Goal: Find specific page/section: Find specific page/section

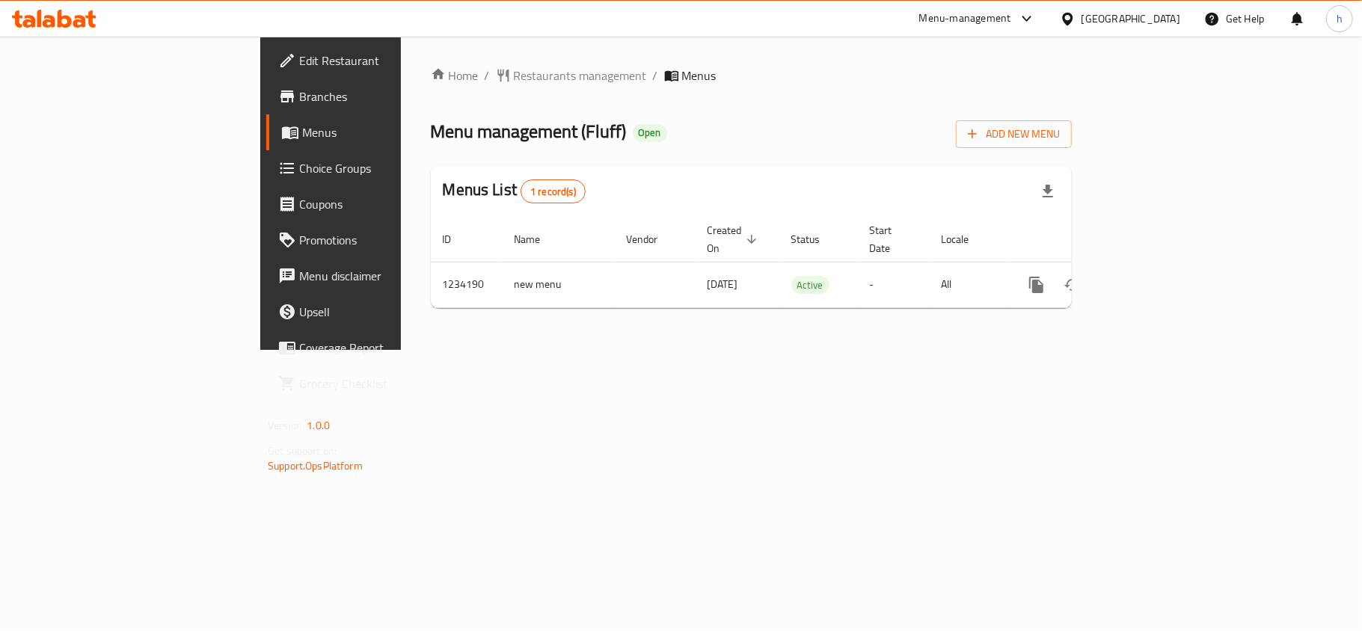
click at [1072, 19] on icon at bounding box center [1067, 18] width 10 height 13
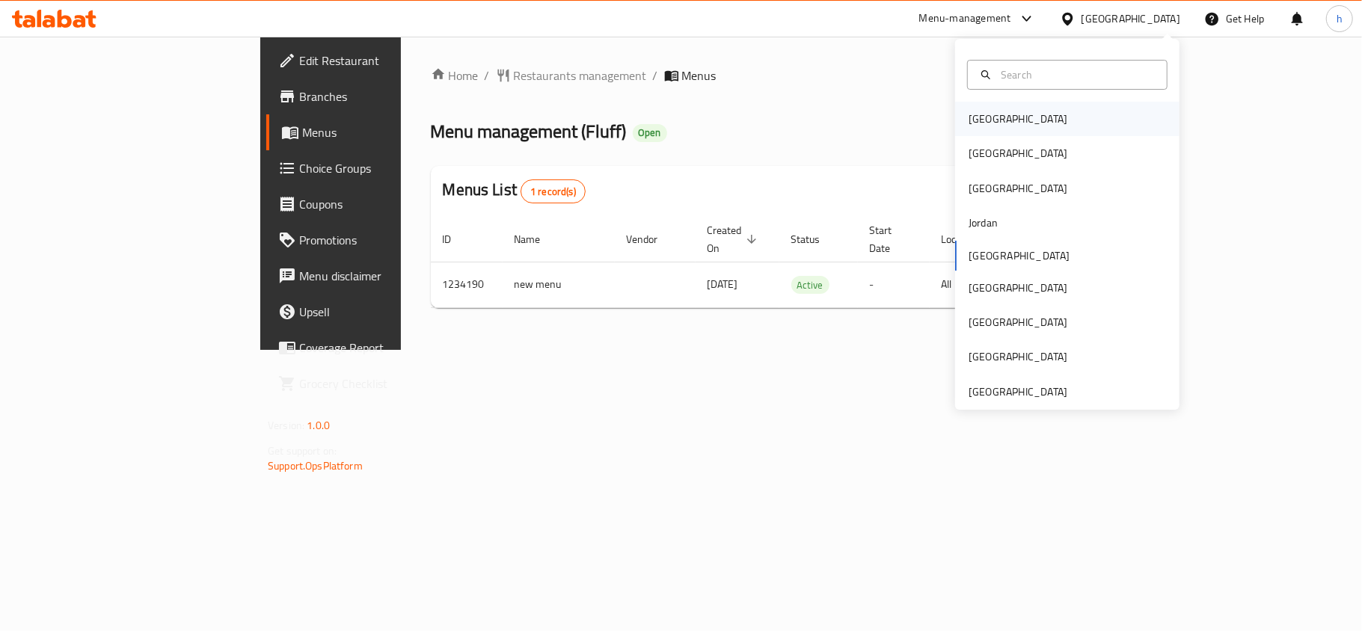
click at [969, 114] on div "[GEOGRAPHIC_DATA]" at bounding box center [1017, 119] width 99 height 16
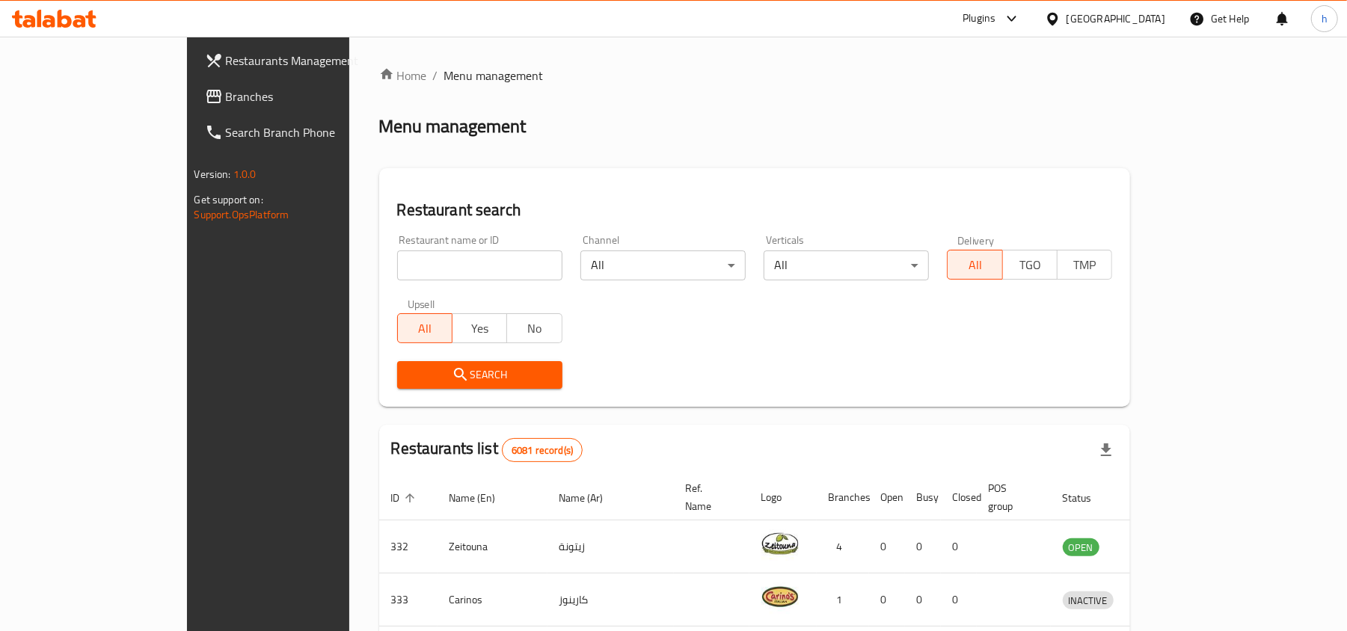
click at [226, 96] on span "Branches" at bounding box center [313, 96] width 174 height 18
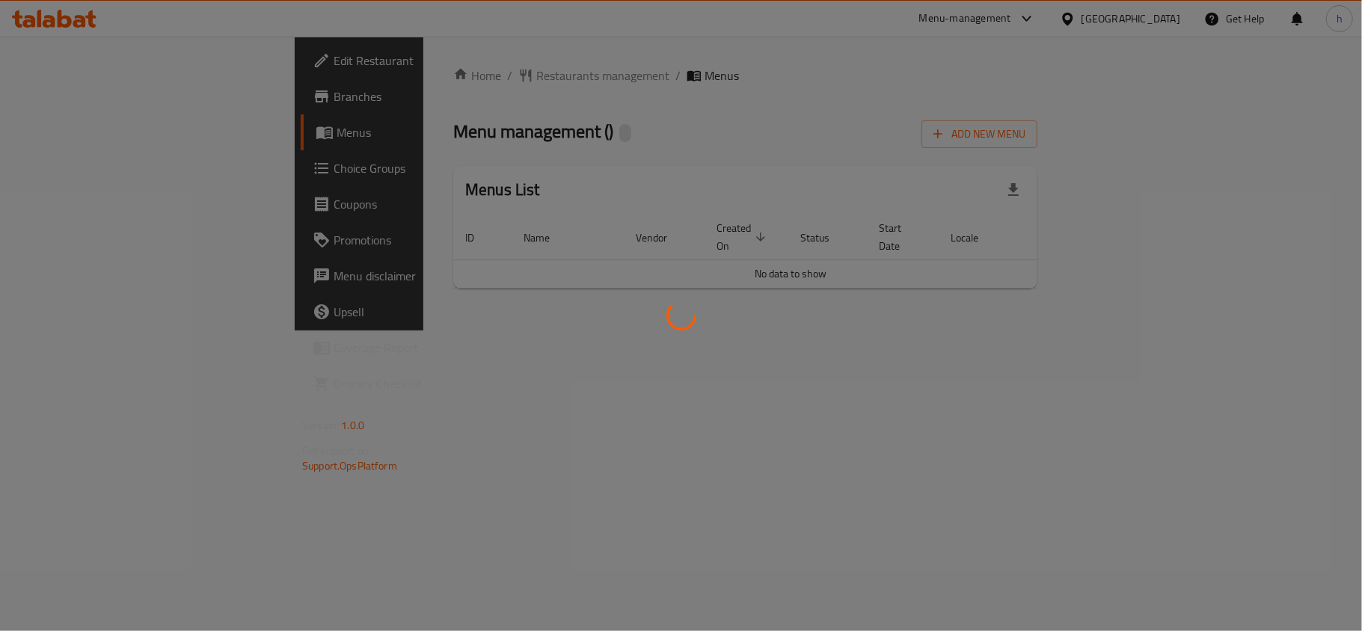
click at [781, 121] on div at bounding box center [681, 315] width 1362 height 631
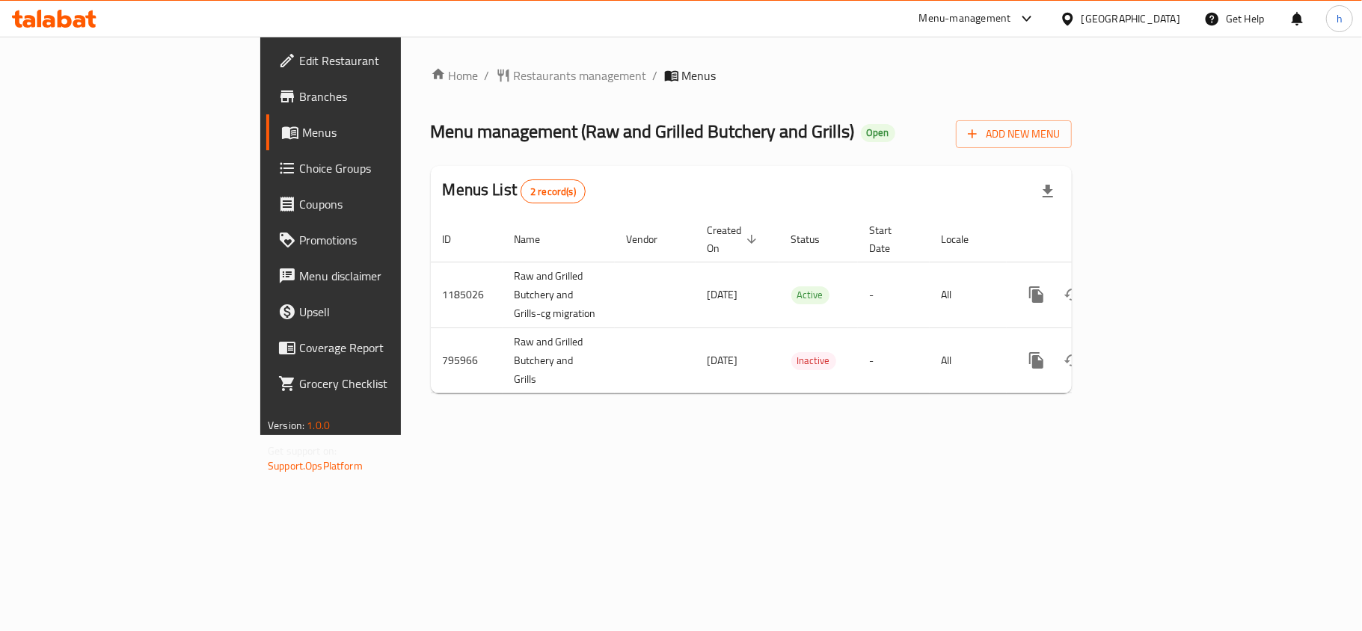
drag, startPoint x: 781, startPoint y: 121, endPoint x: 719, endPoint y: 121, distance: 62.1
click at [719, 121] on h2 "Menu management ( Raw and Grilled Butchery and Grills ) Open" at bounding box center [663, 132] width 464 height 24
